Goal: Information Seeking & Learning: Check status

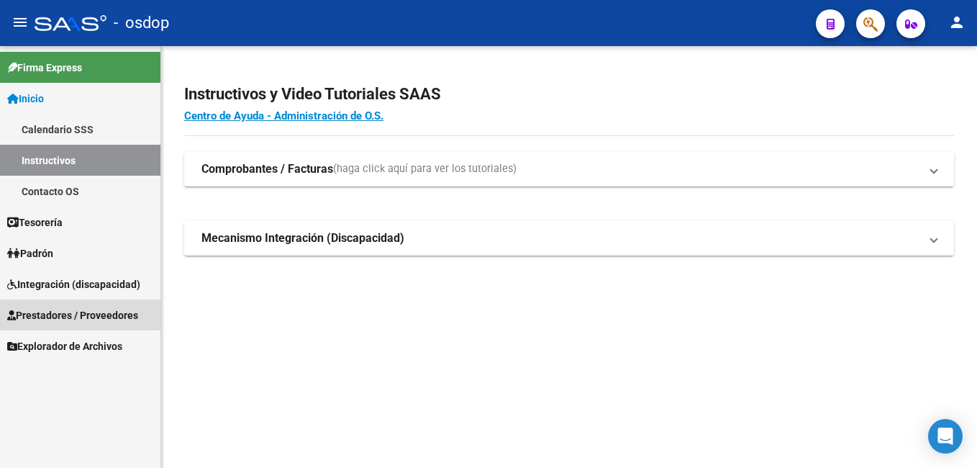
click at [92, 312] on span "Prestadores / Proveedores" at bounding box center [72, 315] width 131 height 16
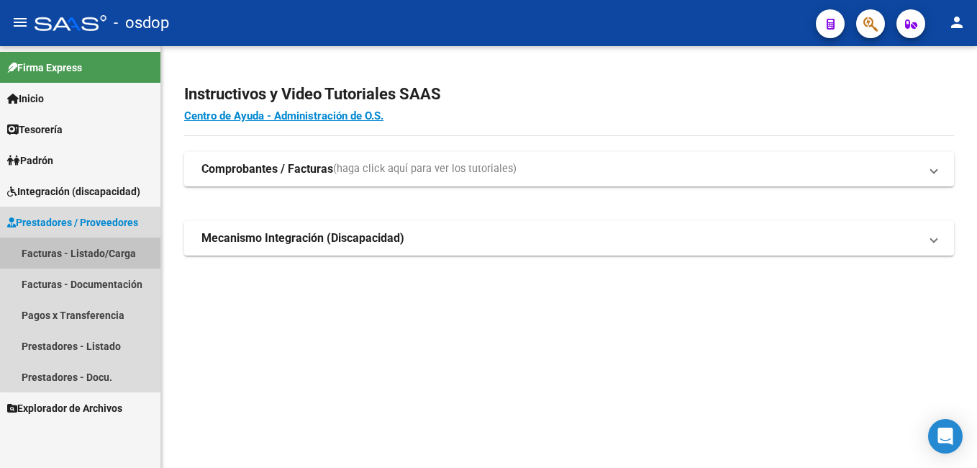
click at [100, 252] on link "Facturas - Listado/Carga" at bounding box center [80, 253] width 161 height 31
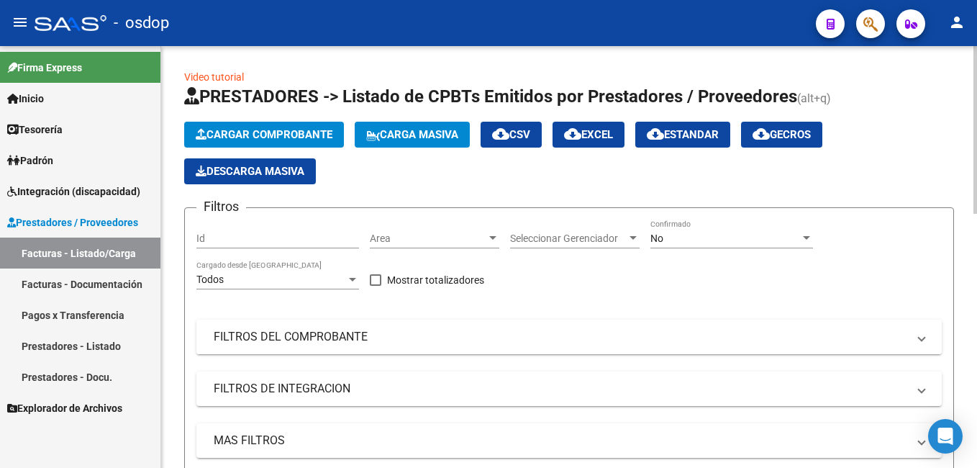
click at [268, 344] on mat-panel-title "FILTROS DEL COMPROBANTE" at bounding box center [561, 337] width 694 height 16
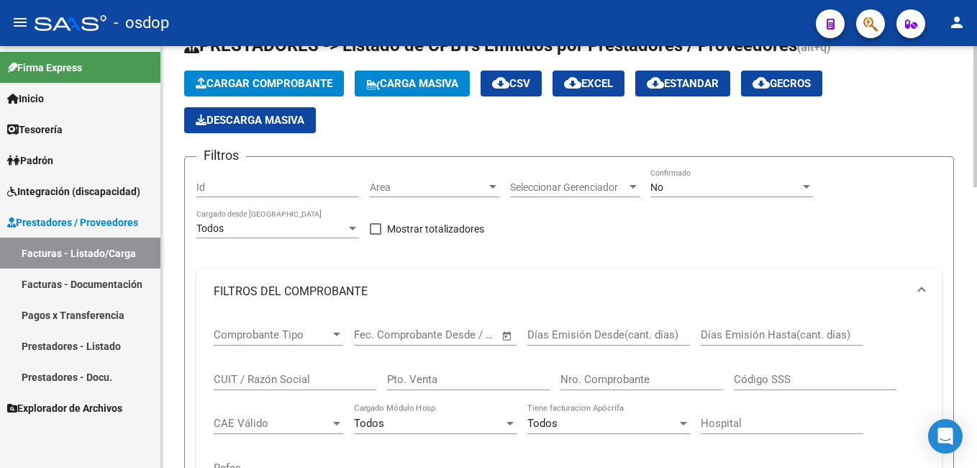
scroll to position [144, 0]
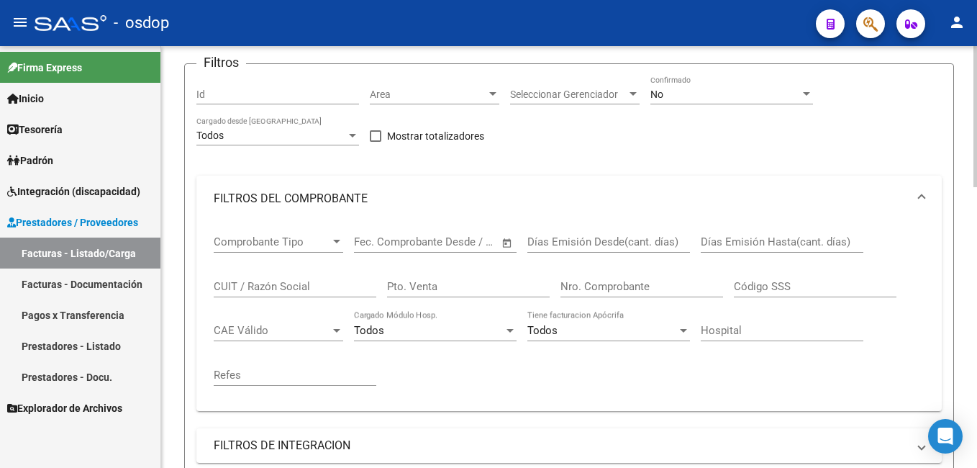
click at [274, 286] on input "CUIT / Razón Social" at bounding box center [295, 286] width 163 height 13
paste input "35432545"
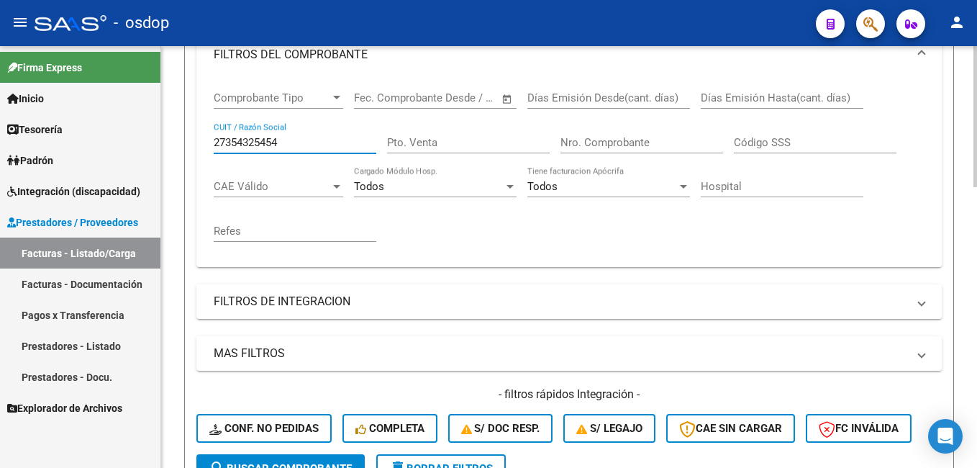
scroll to position [432, 0]
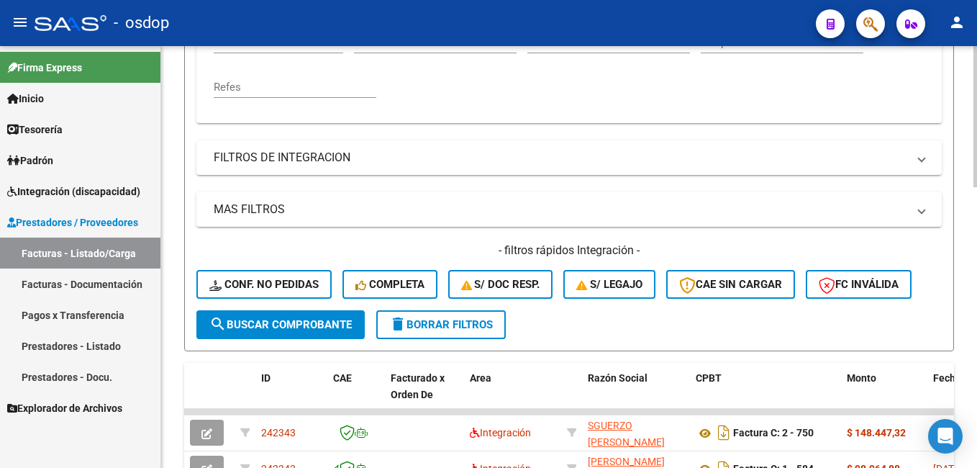
type input "27354325454"
click at [305, 322] on span "search Buscar Comprobante" at bounding box center [280, 324] width 143 height 13
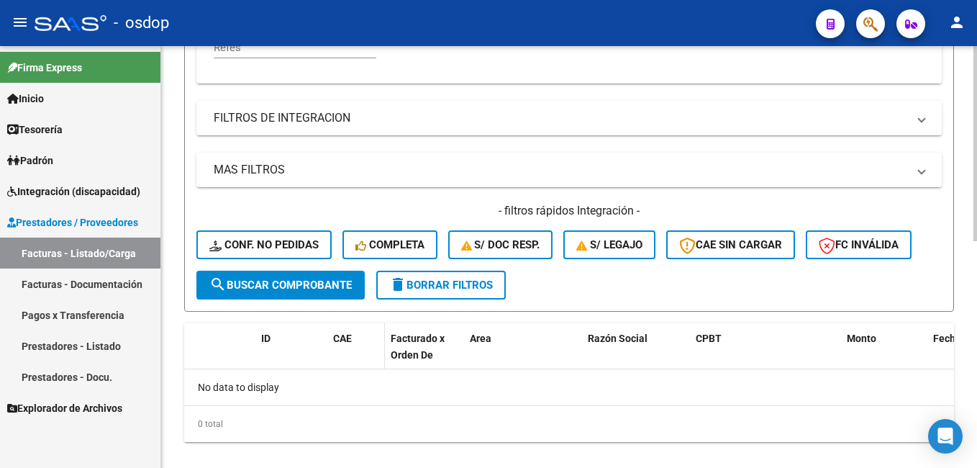
scroll to position [492, 0]
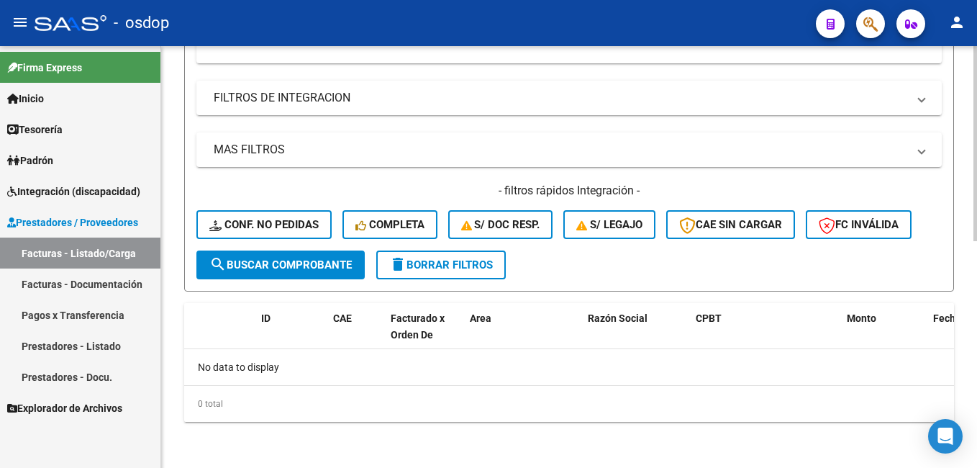
click at [285, 262] on span "search Buscar Comprobante" at bounding box center [280, 264] width 143 height 13
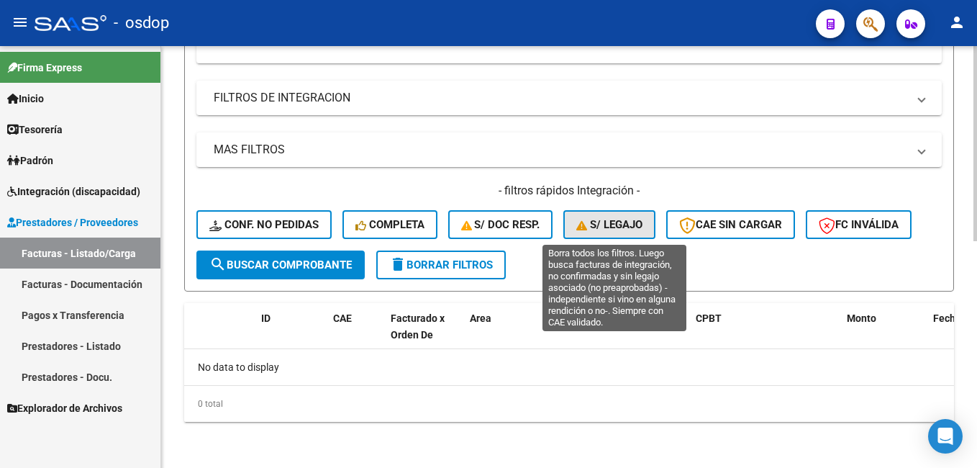
click at [610, 222] on span "S/ legajo" at bounding box center [610, 224] width 66 height 13
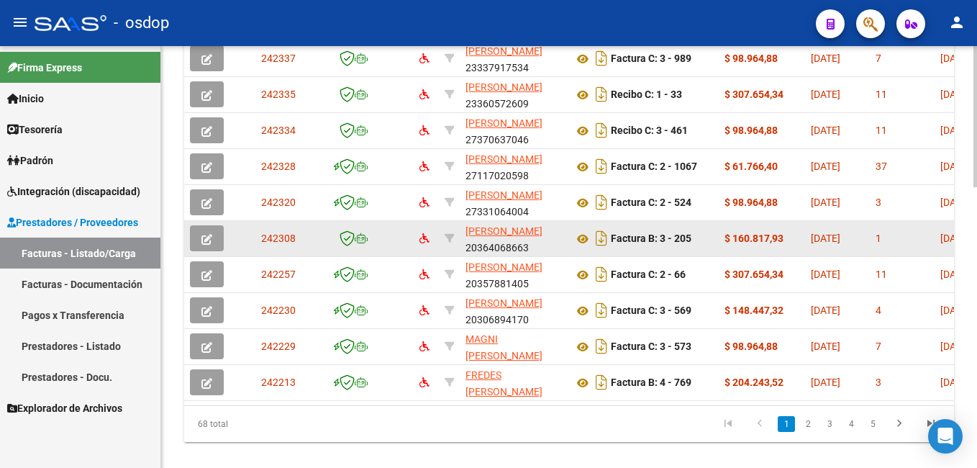
scroll to position [838, 0]
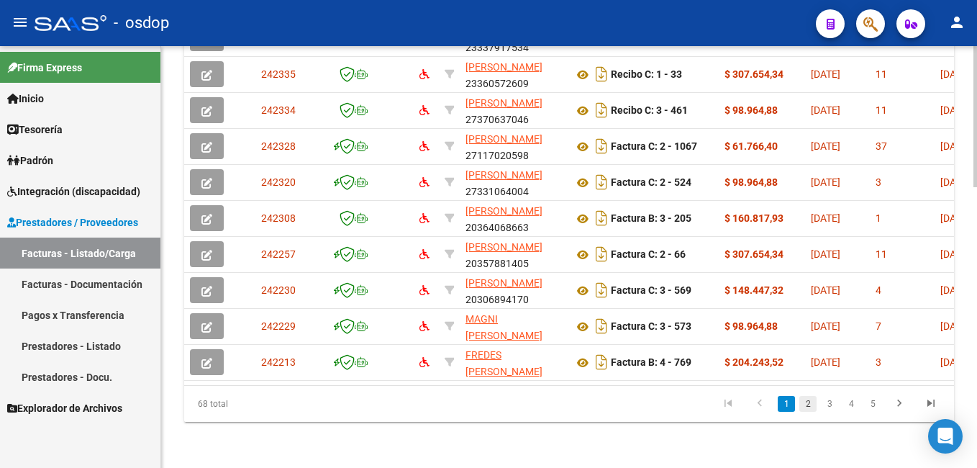
click at [805, 402] on link "2" at bounding box center [808, 404] width 17 height 16
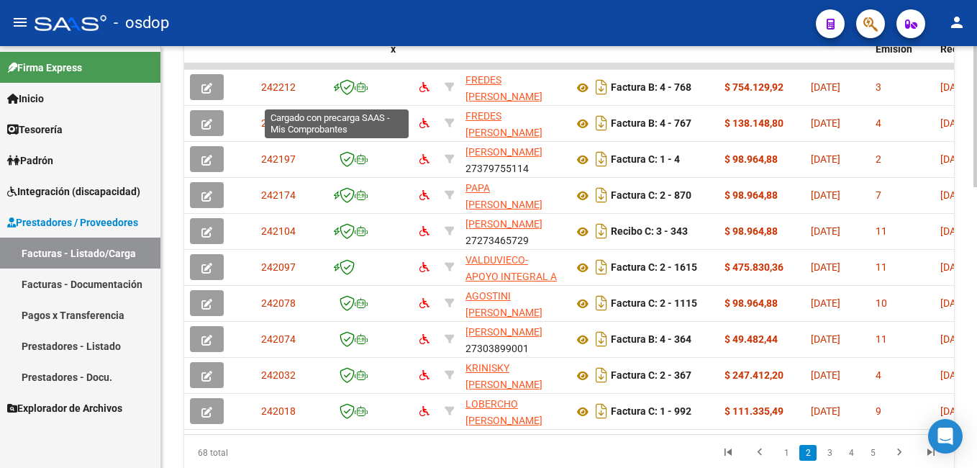
scroll to position [766, 0]
